Goal: Task Accomplishment & Management: Manage account settings

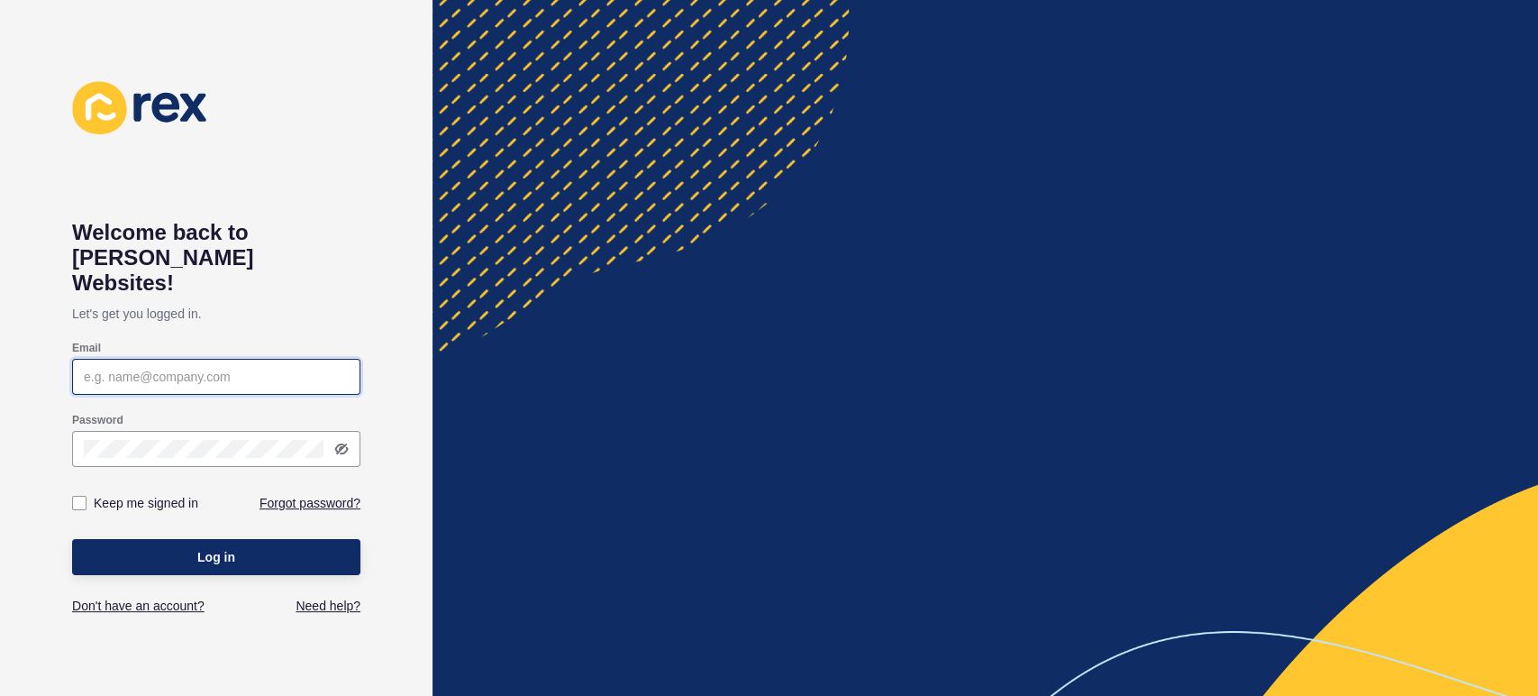
click at [150, 368] on input "Email" at bounding box center [216, 377] width 265 height 18
type input "[PERSON_NAME][EMAIL_ADDRESS][PERSON_NAME][DOMAIN_NAME]"
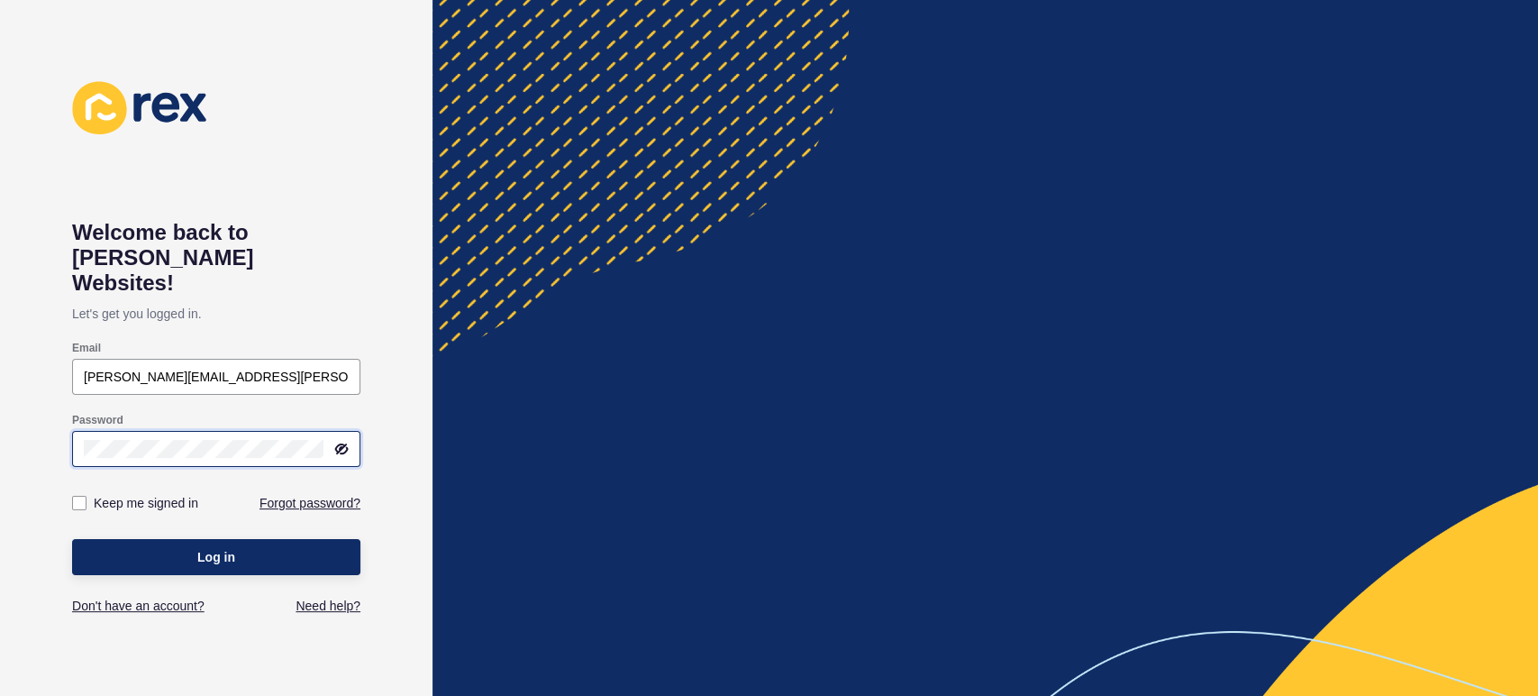
click at [72, 539] on button "Log in" at bounding box center [216, 557] width 288 height 36
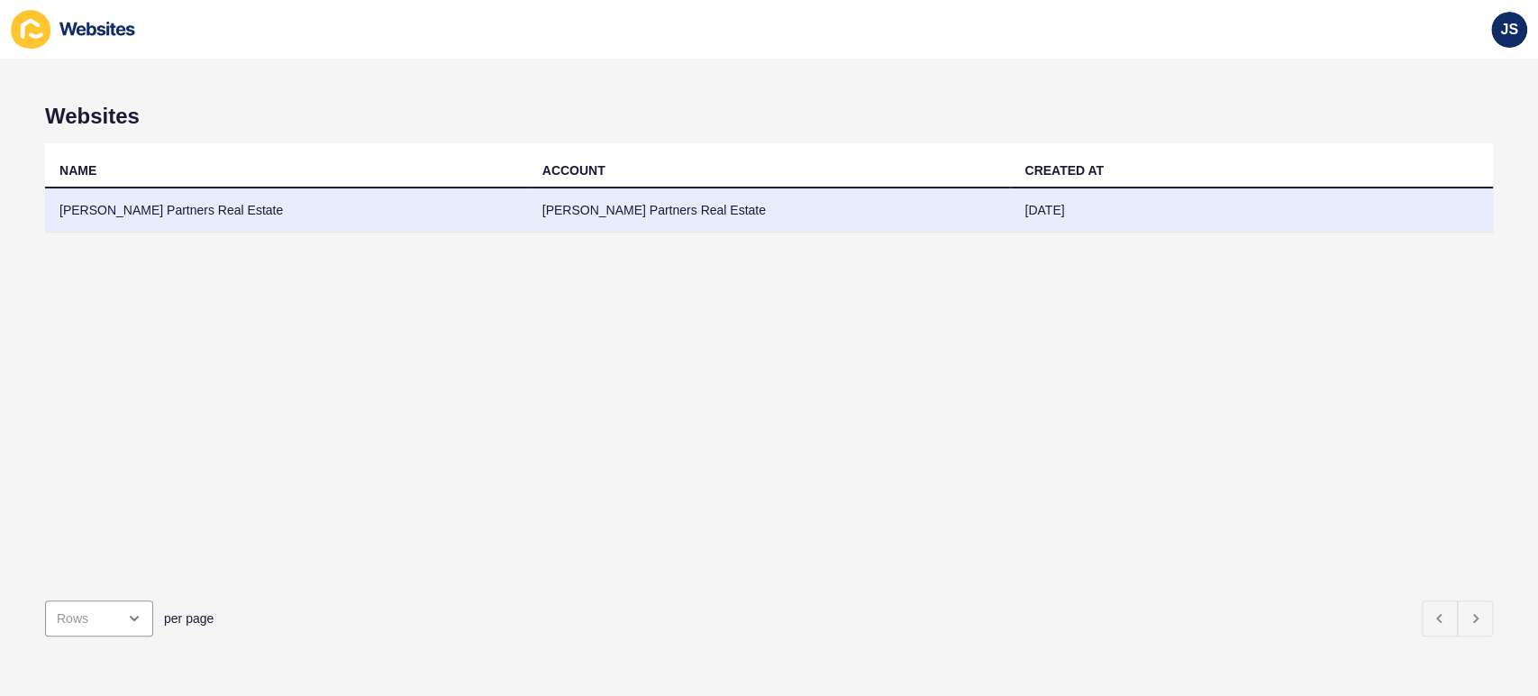
click at [268, 216] on td "[PERSON_NAME] Partners Real Estate" at bounding box center [286, 210] width 483 height 44
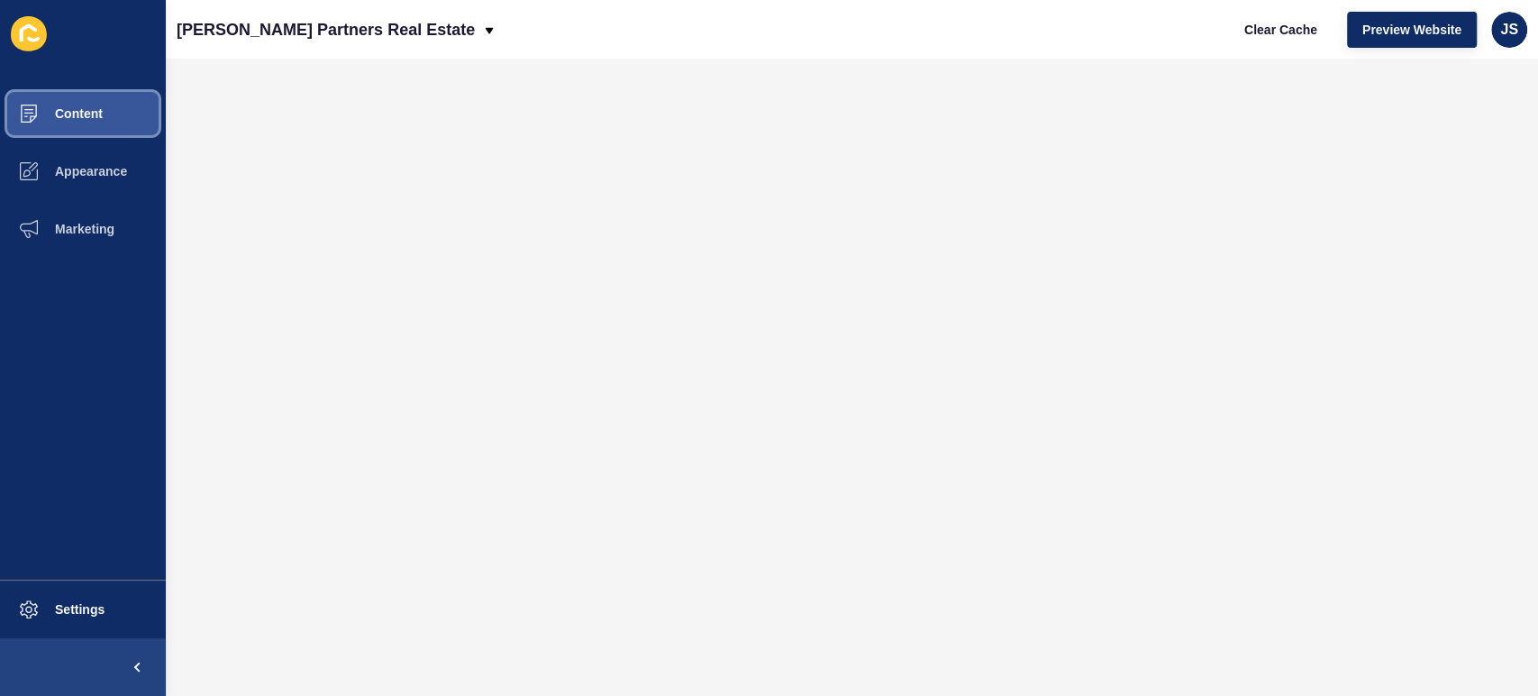
click at [94, 114] on span "Content" at bounding box center [49, 113] width 105 height 14
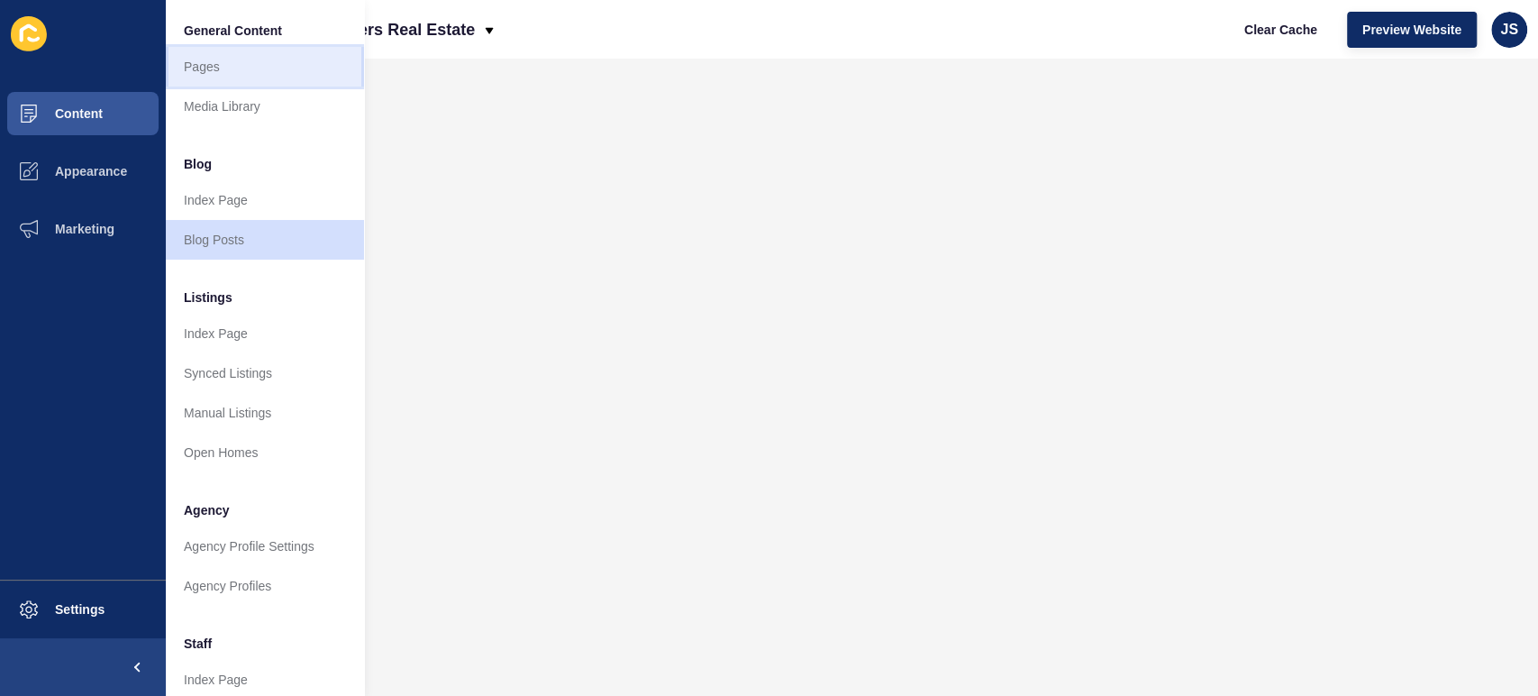
click at [229, 78] on link "Pages" at bounding box center [265, 67] width 198 height 40
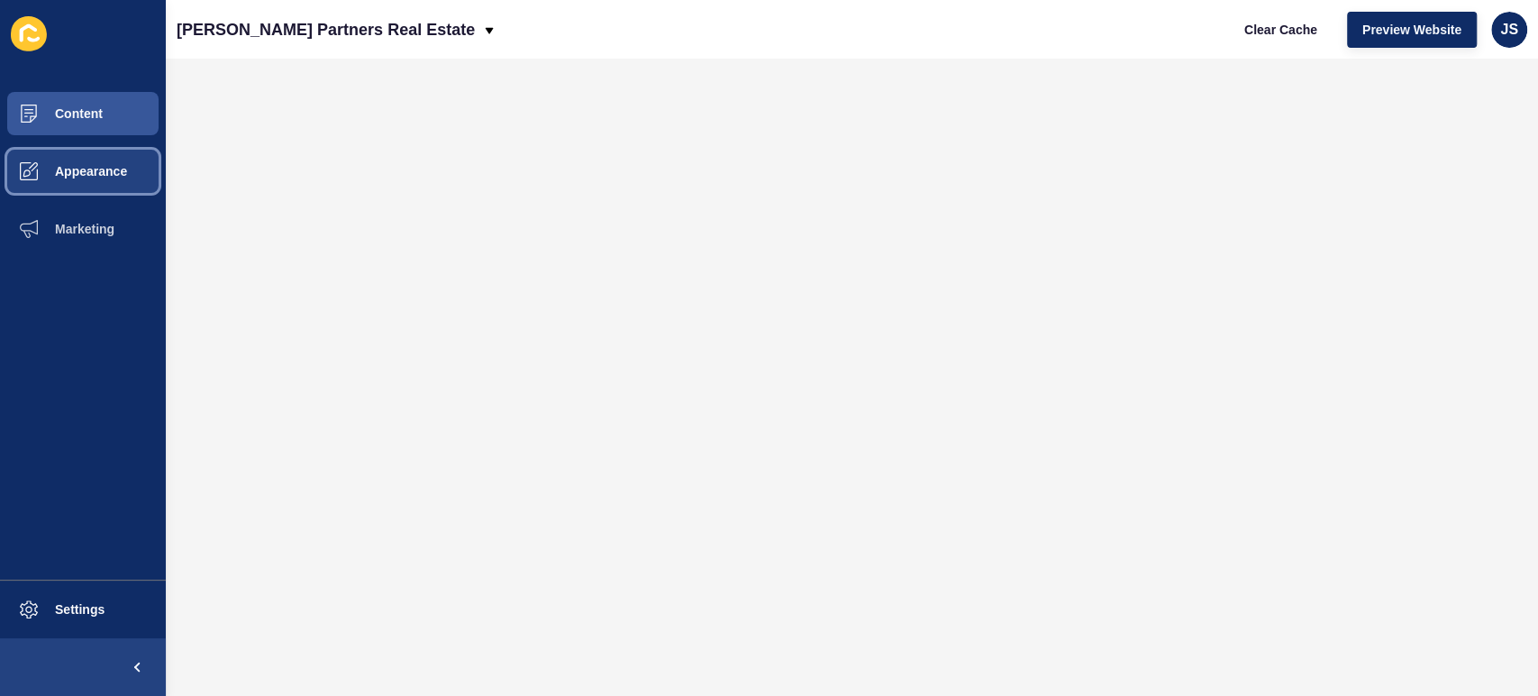
click at [98, 162] on button "Appearance" at bounding box center [83, 171] width 166 height 58
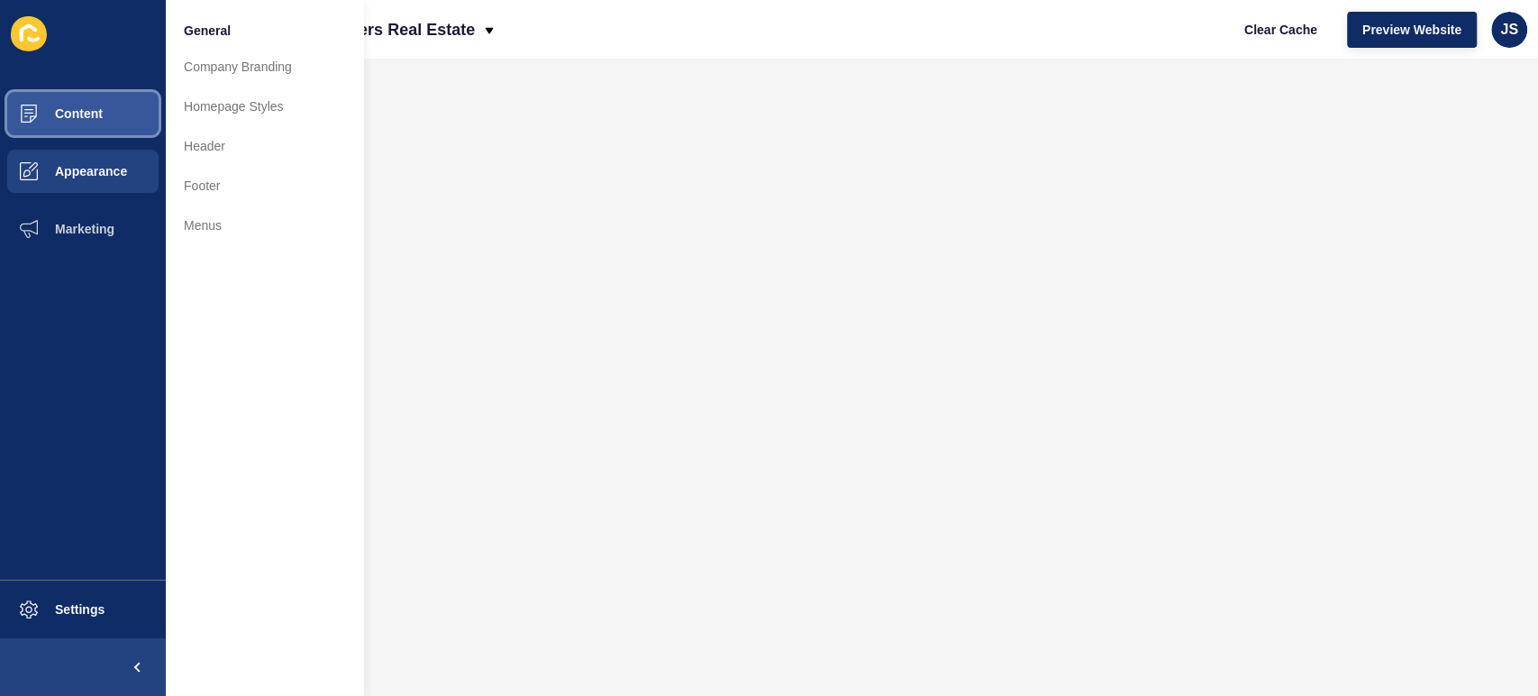
click at [94, 114] on span "Content" at bounding box center [49, 113] width 105 height 14
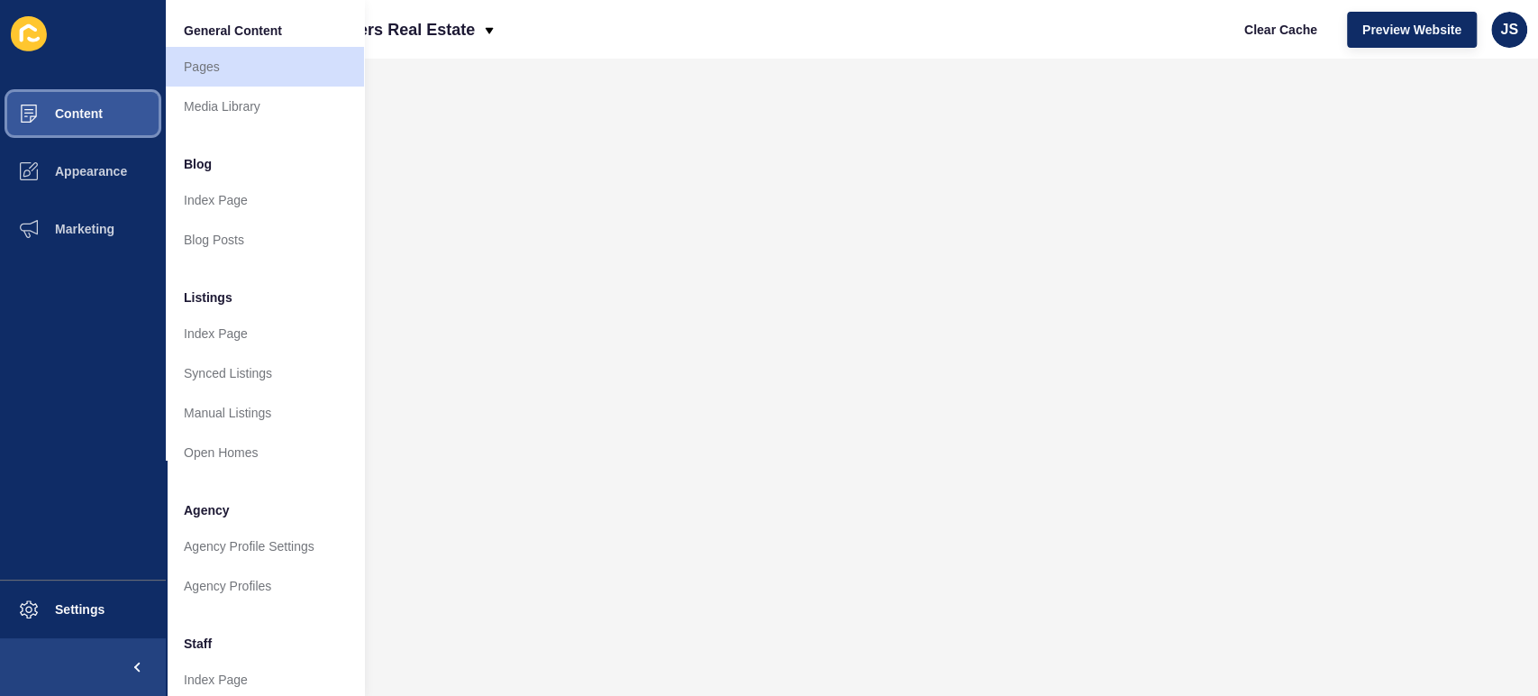
click at [94, 114] on span "Content" at bounding box center [49, 113] width 105 height 14
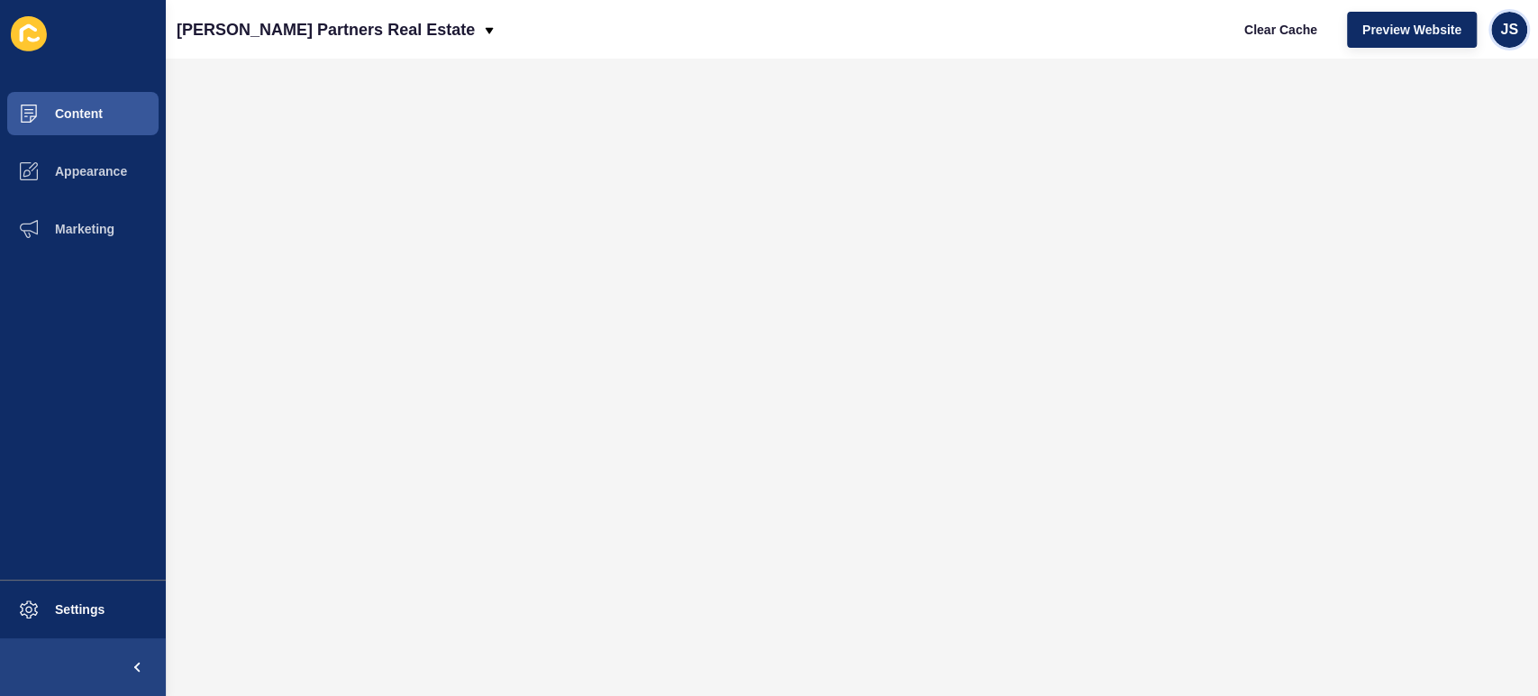
click at [1501, 30] on span "JS" at bounding box center [1509, 30] width 18 height 18
click at [1463, 135] on link "Logout" at bounding box center [1467, 151] width 132 height 40
